Goal: Communication & Community: Answer question/provide support

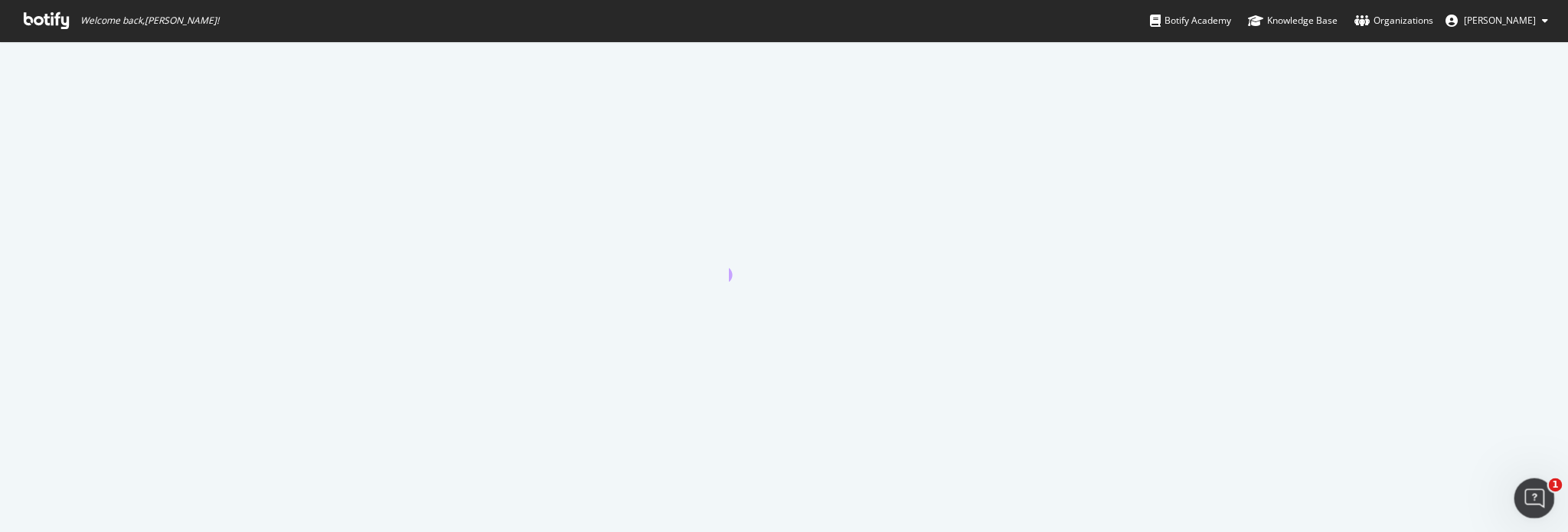
click at [1536, 485] on div "Open Intercom Messenger" at bounding box center [1532, 496] width 51 height 51
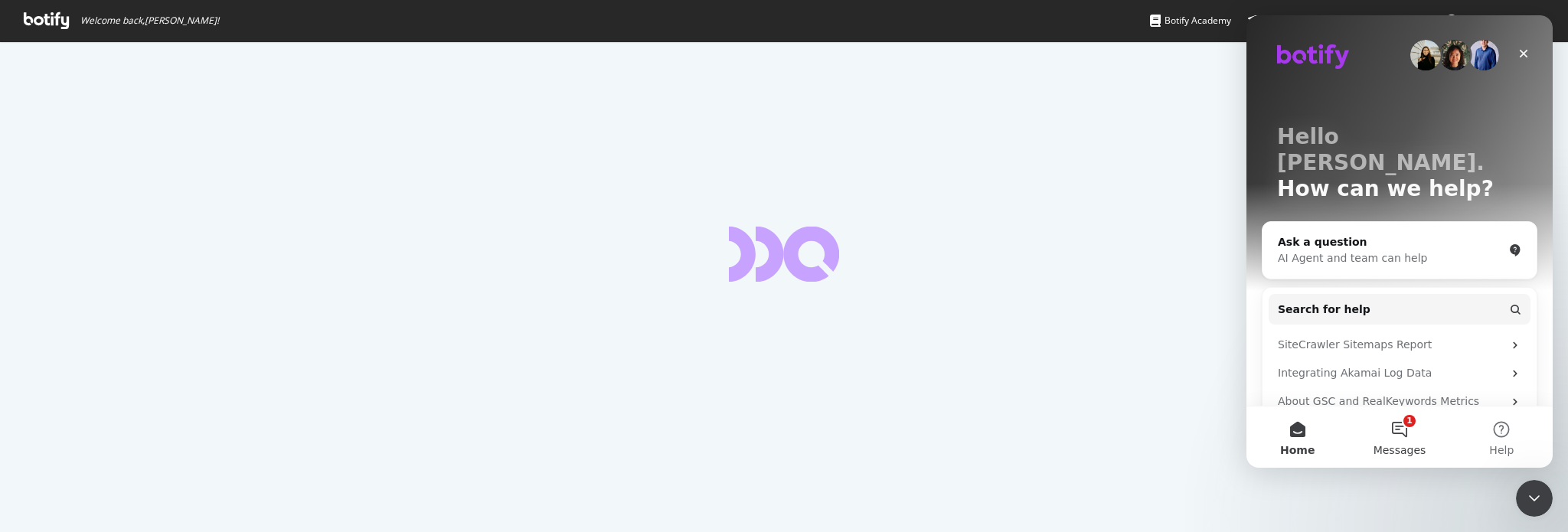
click at [1394, 429] on button "1 Messages" at bounding box center [1399, 436] width 102 height 61
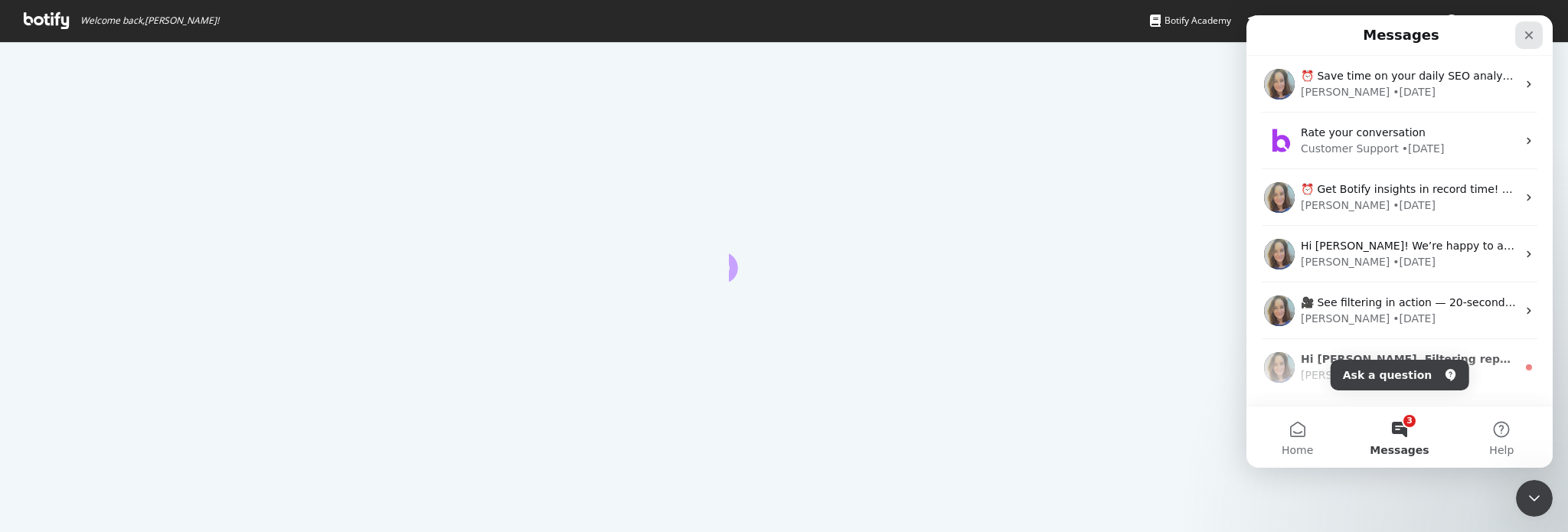
click at [1535, 36] on icon "Close" at bounding box center [1528, 35] width 12 height 12
